Goal: Obtain resource: Download file/media

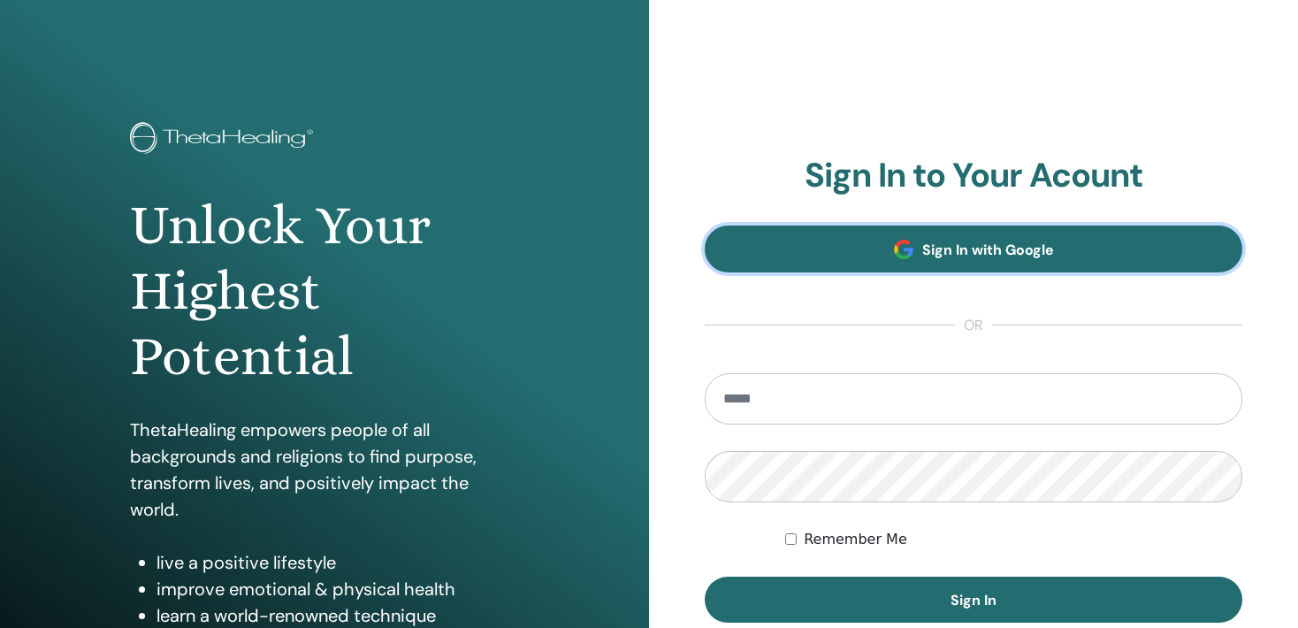
click at [896, 267] on link "Sign In with Google" at bounding box center [972, 248] width 537 height 47
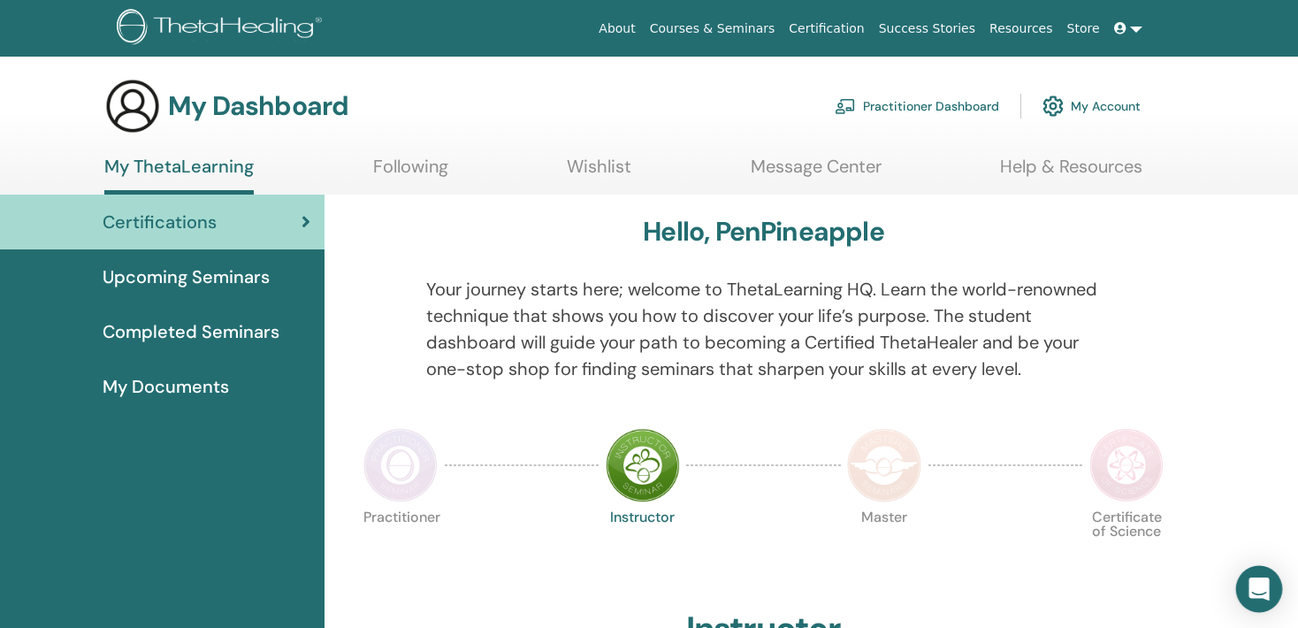
click at [1255, 581] on icon "Open Intercom Messenger" at bounding box center [1258, 588] width 20 height 23
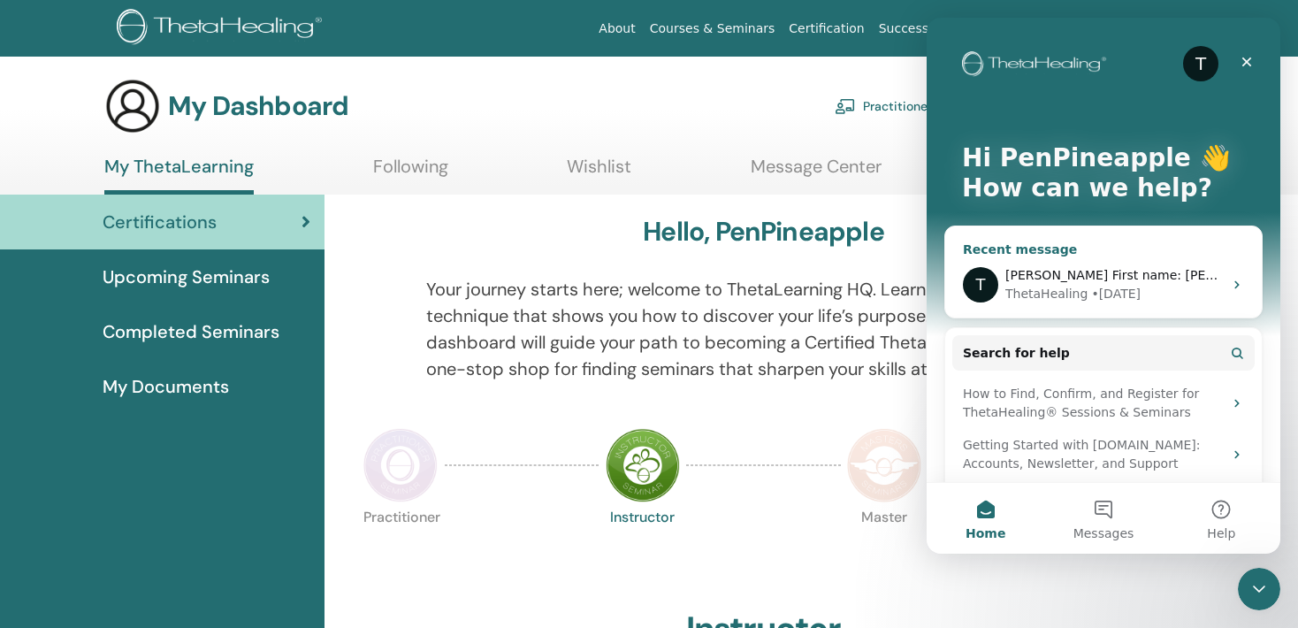
click at [1193, 294] on div "ThetaHealing • [DATE]" at bounding box center [1113, 294] width 217 height 19
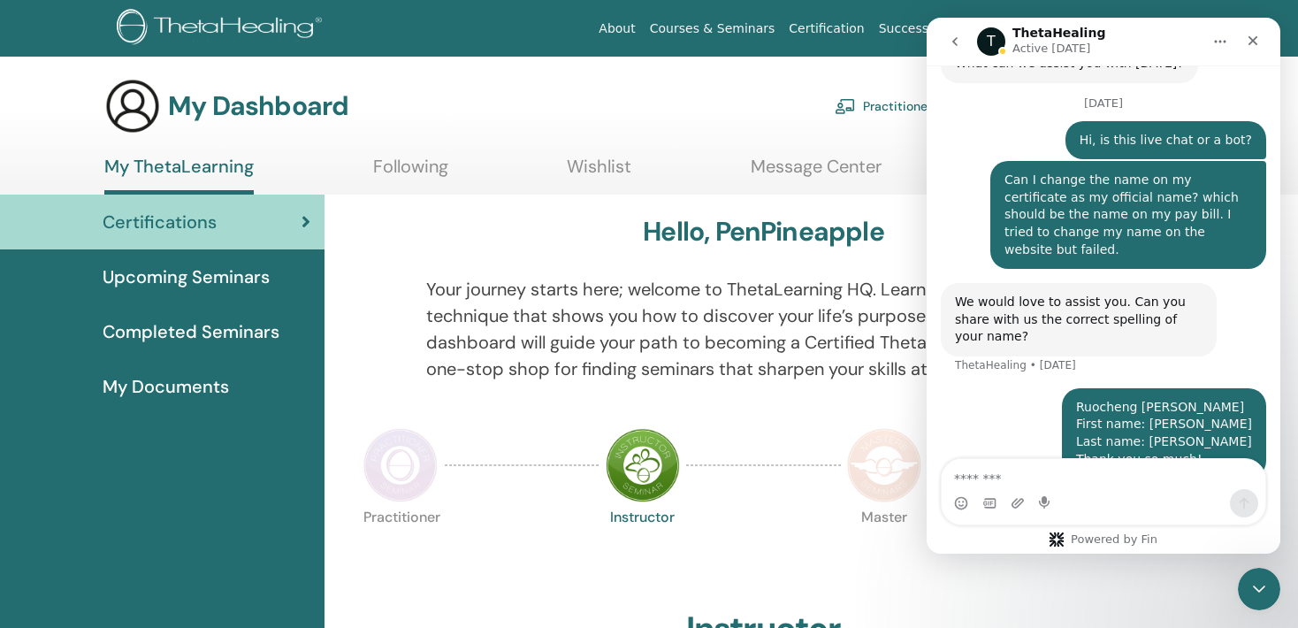
scroll to position [785, 0]
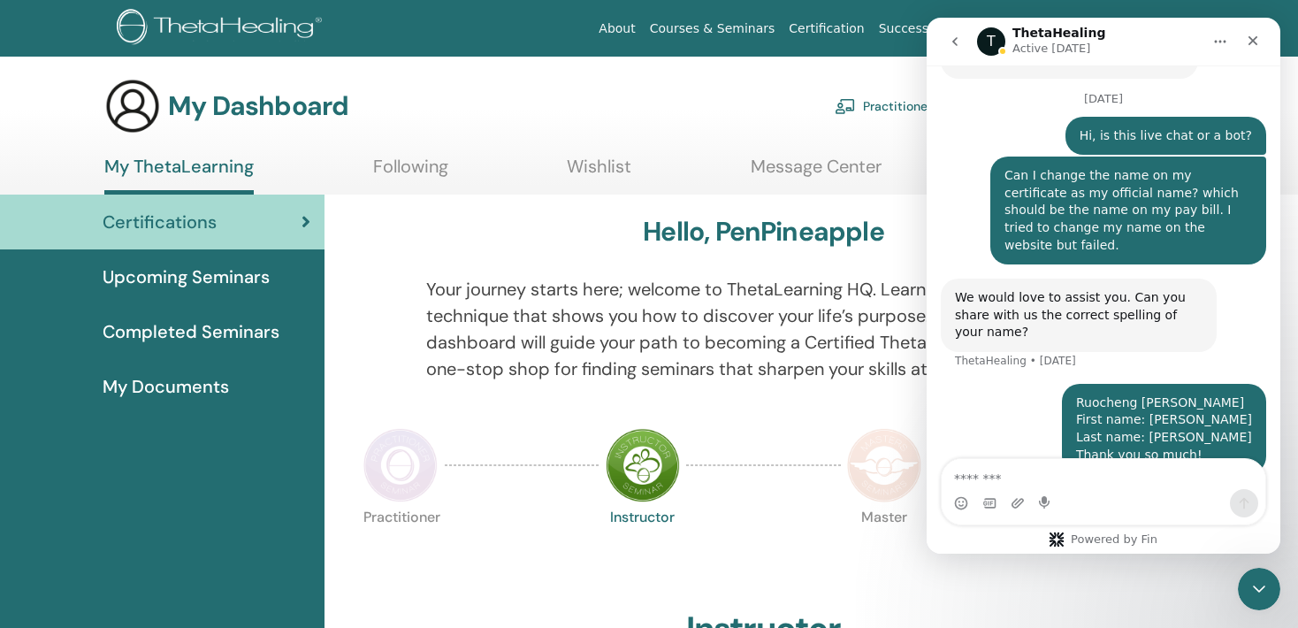
click at [268, 378] on div "My Documents" at bounding box center [162, 386] width 296 height 27
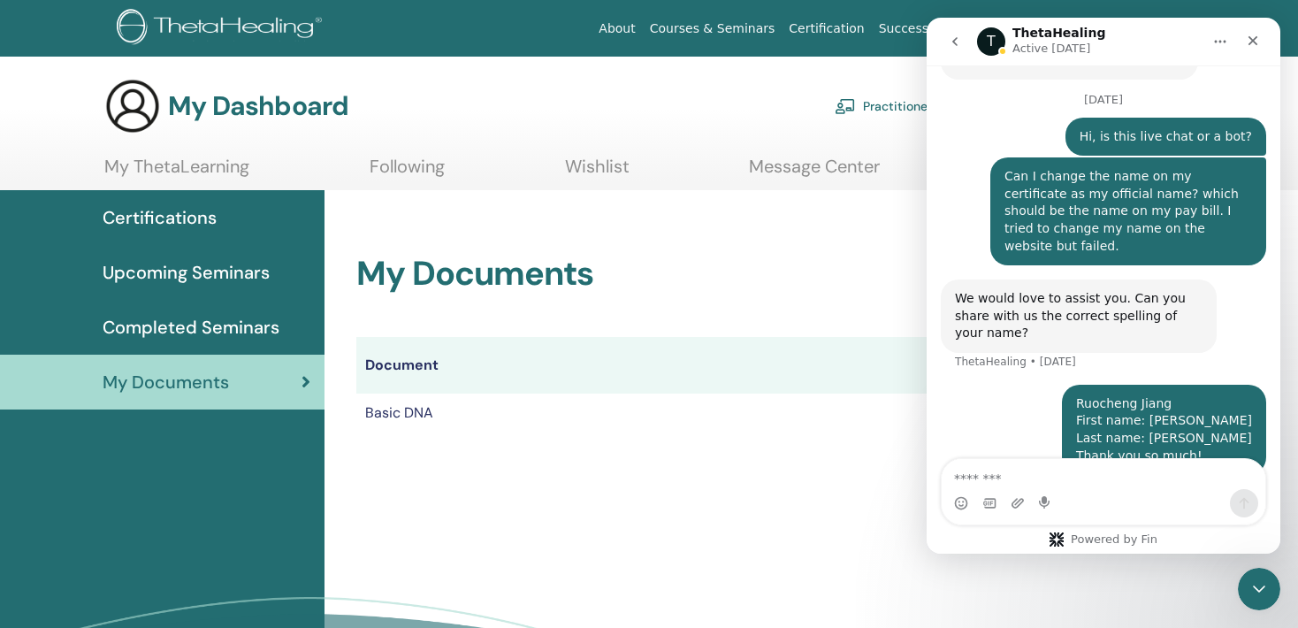
scroll to position [785, 0]
click at [1240, 47] on div "Close" at bounding box center [1253, 41] width 32 height 32
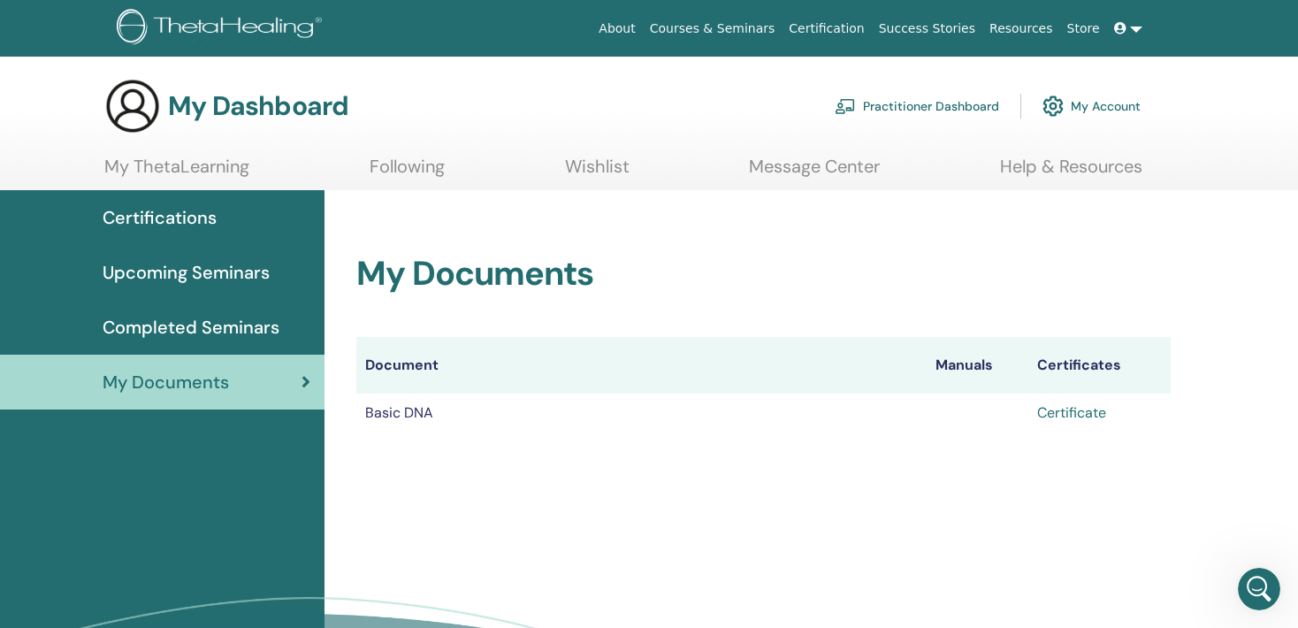
click at [1059, 417] on link "Certificate" at bounding box center [1071, 412] width 69 height 19
